Goal: Transaction & Acquisition: Download file/media

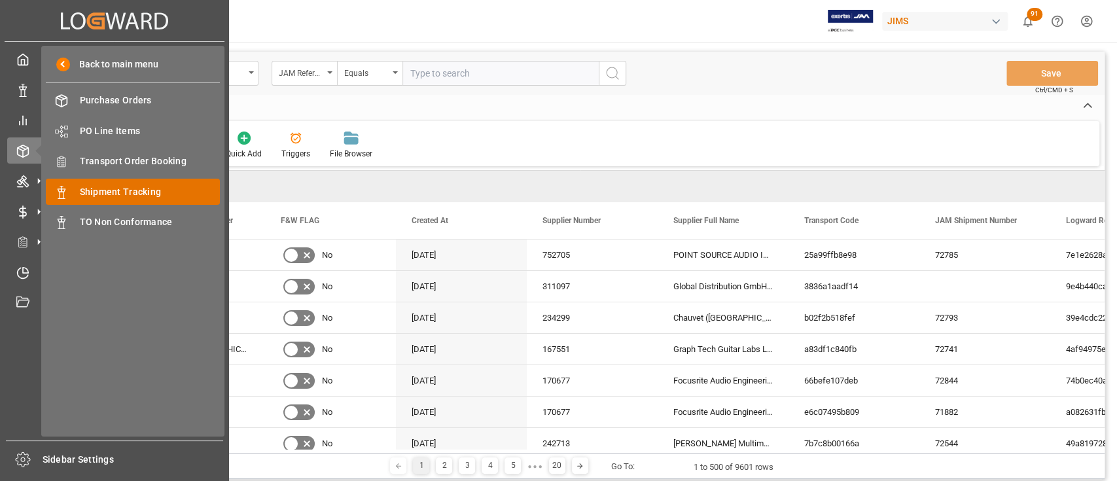
click at [124, 190] on span "Shipment Tracking" at bounding box center [150, 192] width 141 height 14
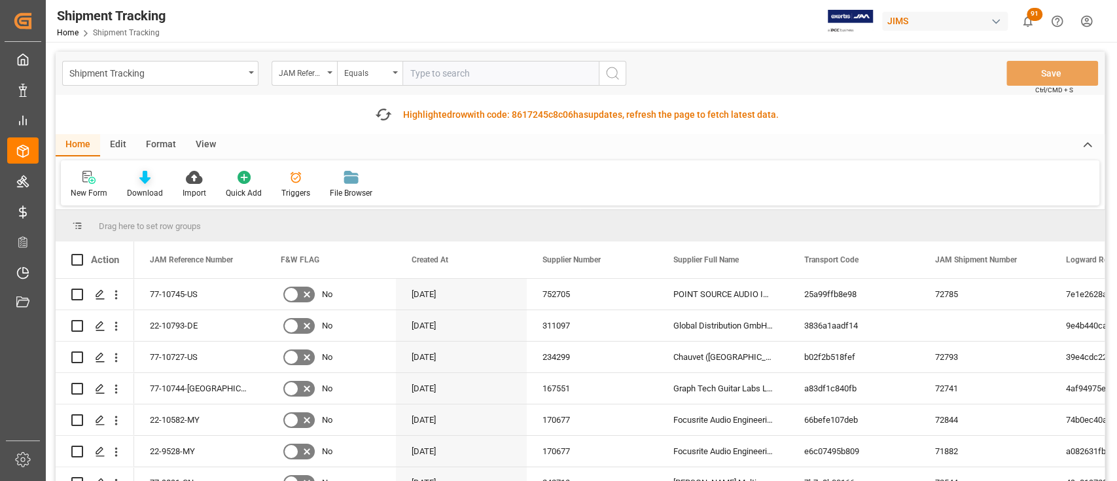
click at [139, 181] on icon at bounding box center [144, 177] width 11 height 13
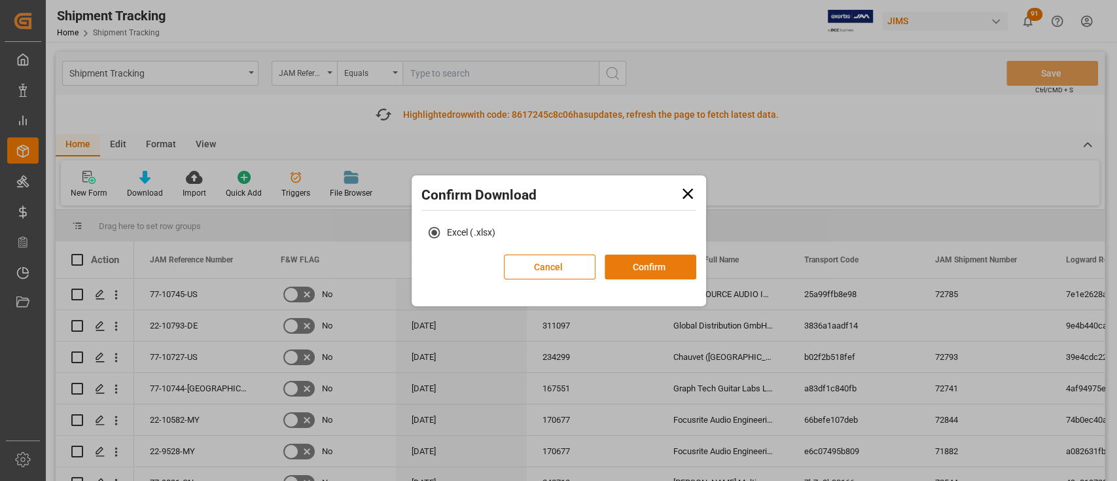
click at [638, 266] on button "Confirm" at bounding box center [651, 267] width 92 height 25
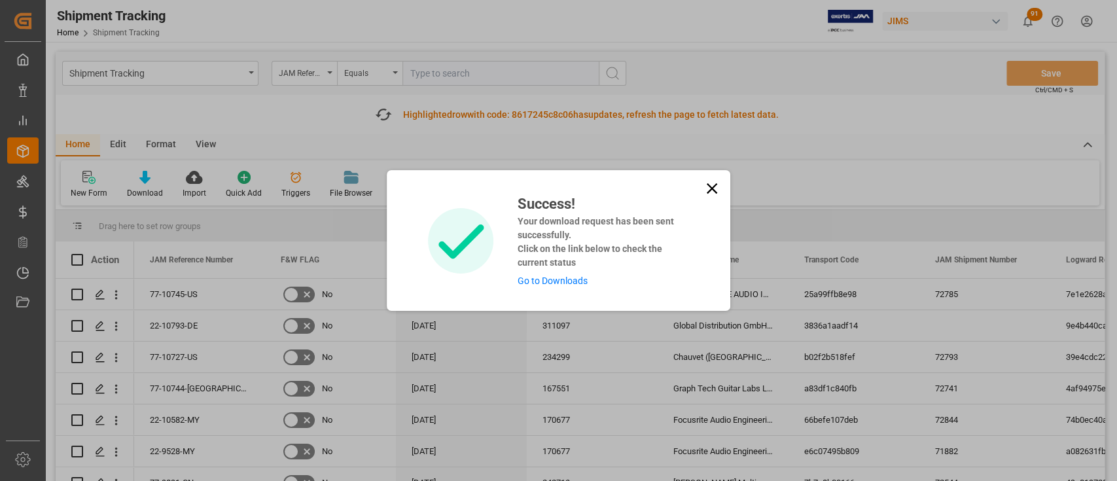
click at [568, 280] on link "Go to Downloads" at bounding box center [552, 281] width 70 height 10
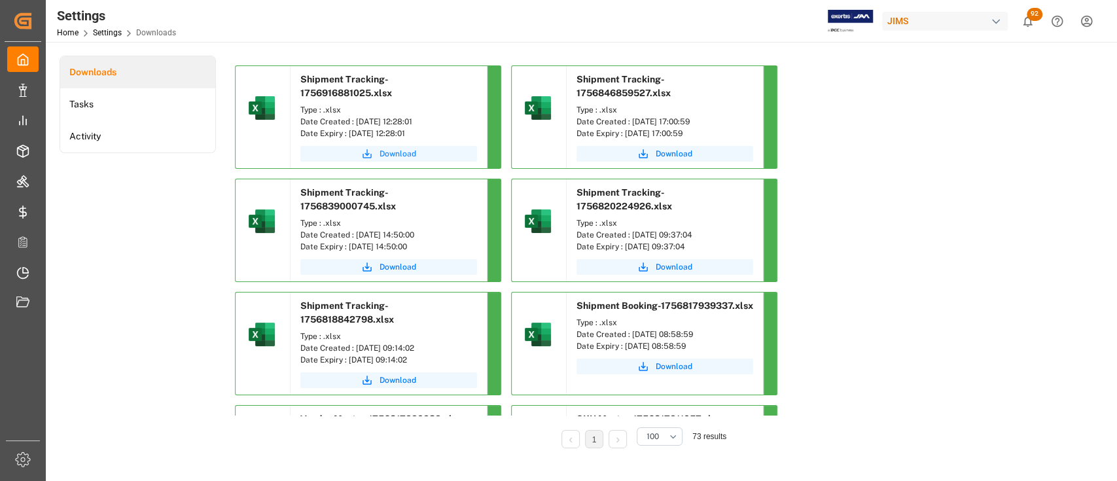
click at [390, 151] on span "Download" at bounding box center [398, 154] width 37 height 12
